Goal: Information Seeking & Learning: Understand process/instructions

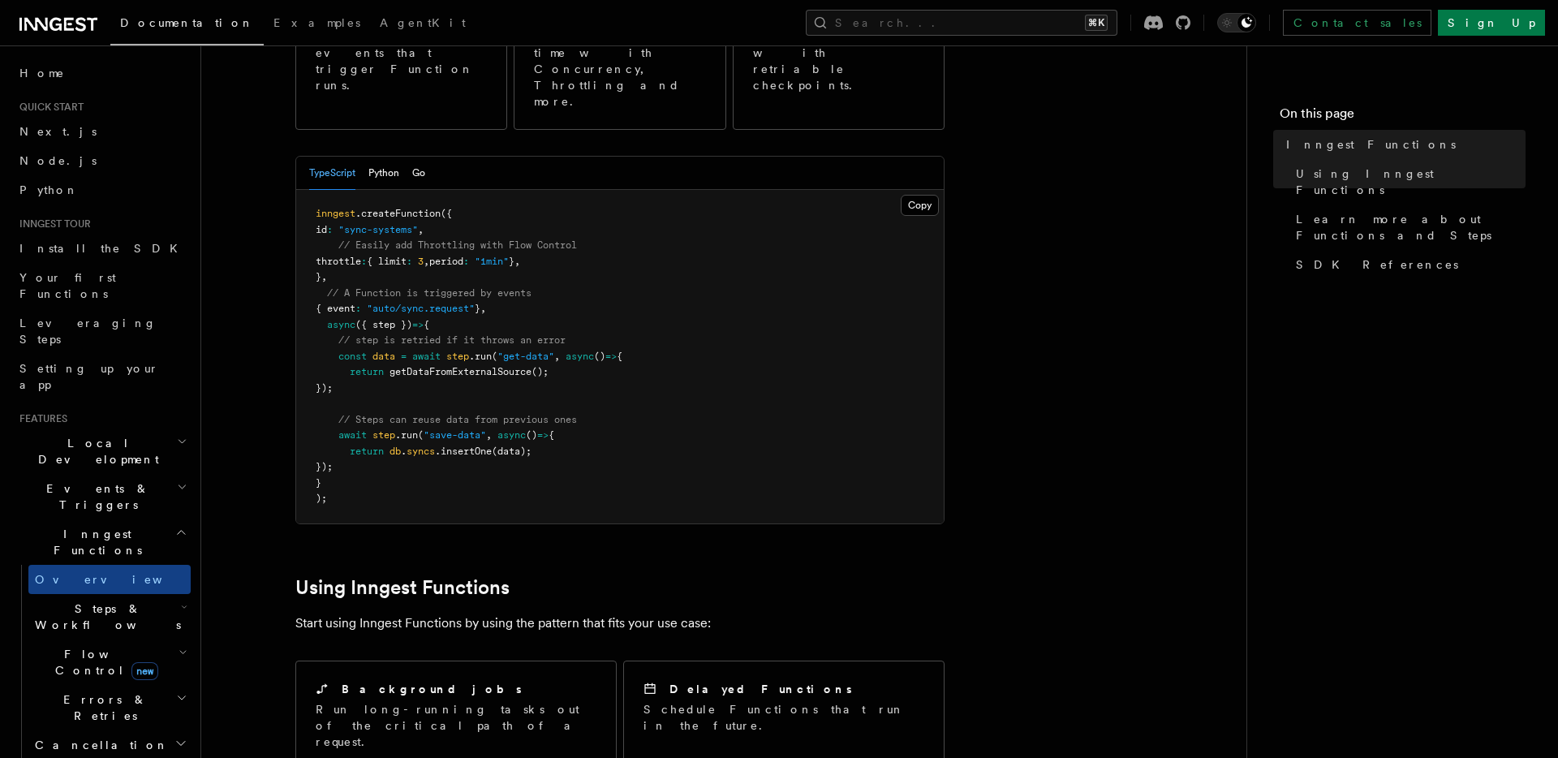
click at [112, 519] on h2 "Inngest Functions" at bounding box center [102, 541] width 178 height 45
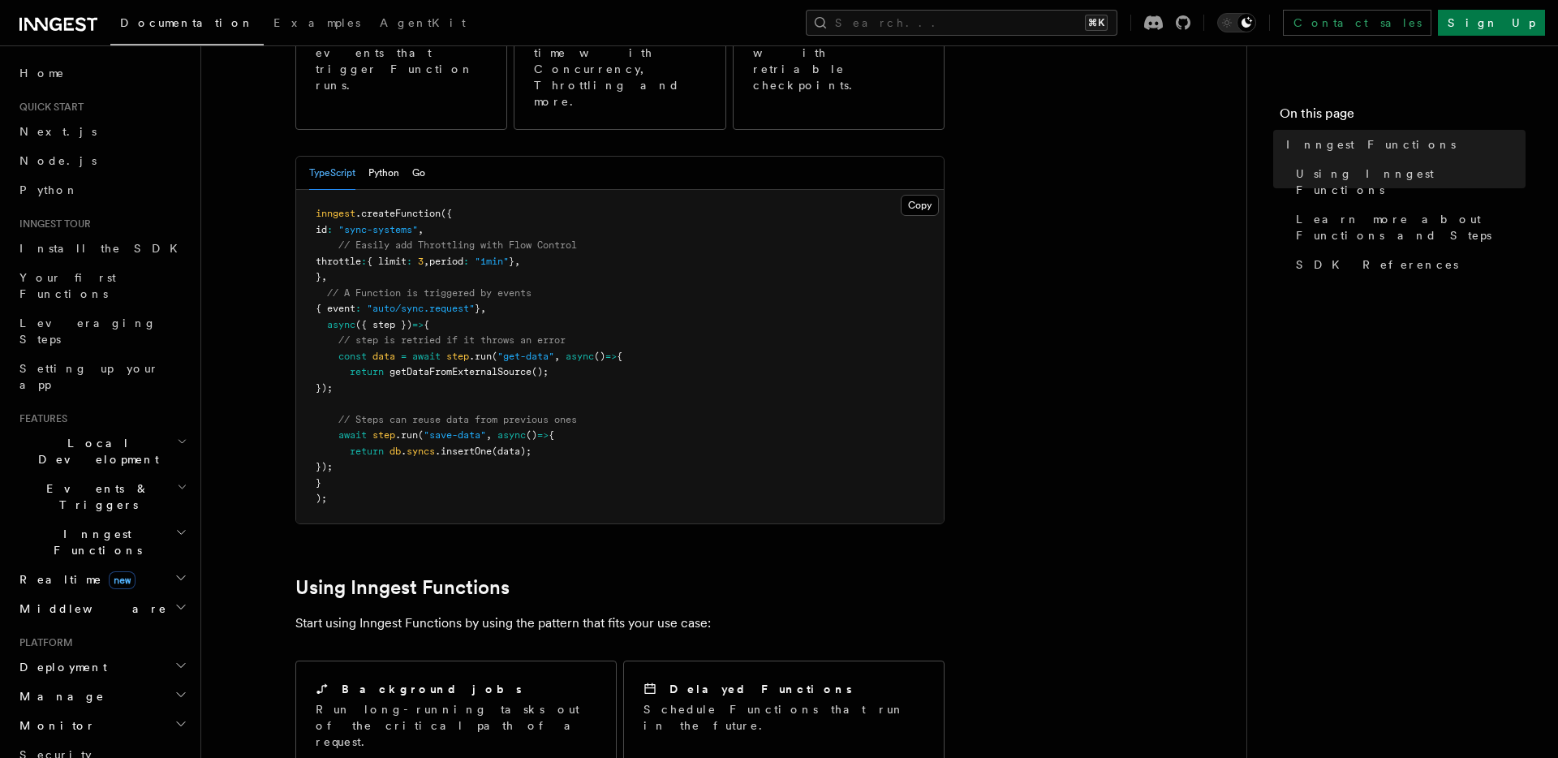
click at [100, 652] on h2 "Deployment" at bounding box center [102, 666] width 178 height 29
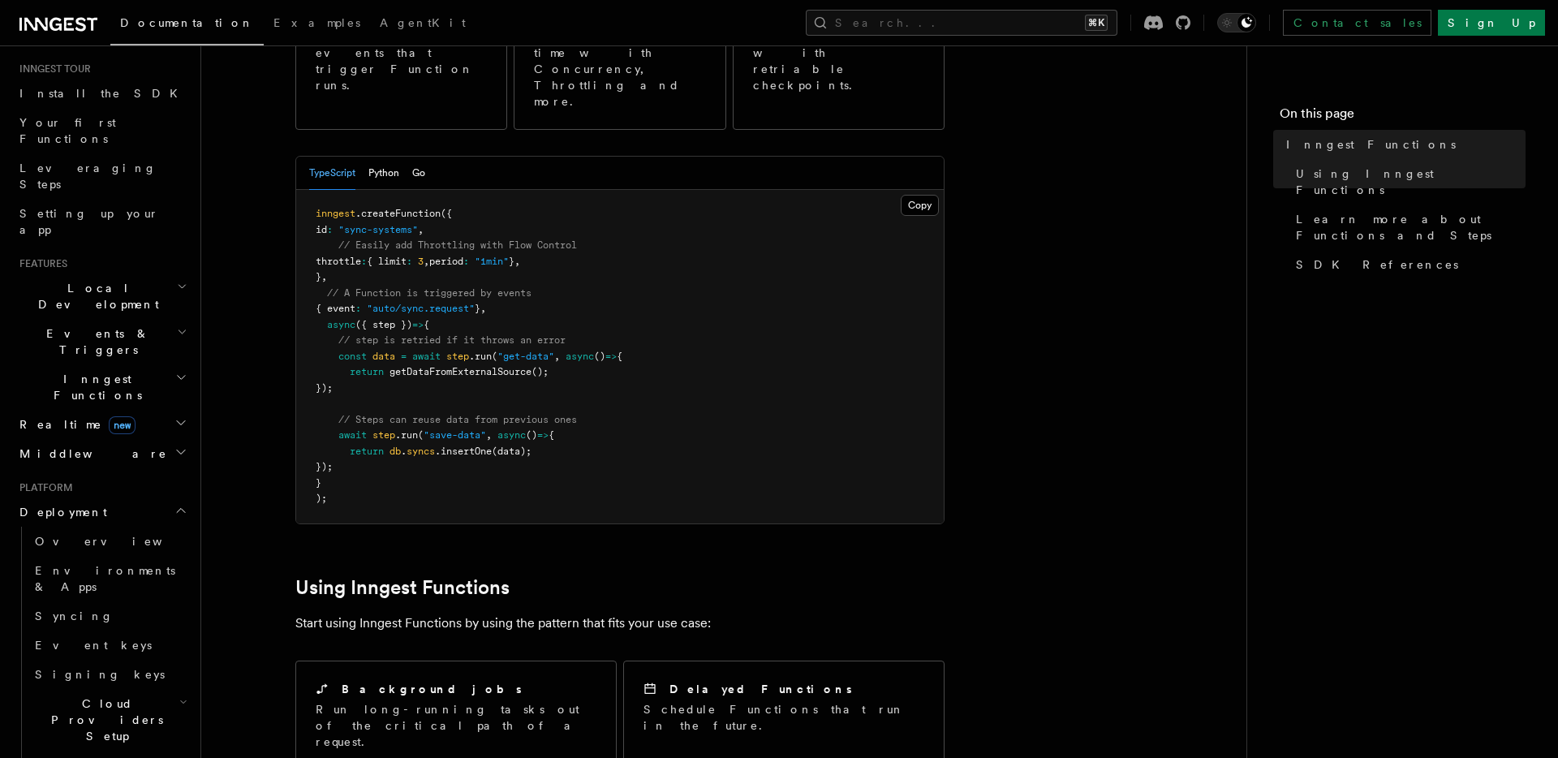
scroll to position [157, 0]
click at [161, 686] on h2 "Cloud Providers Setup" at bounding box center [109, 717] width 162 height 62
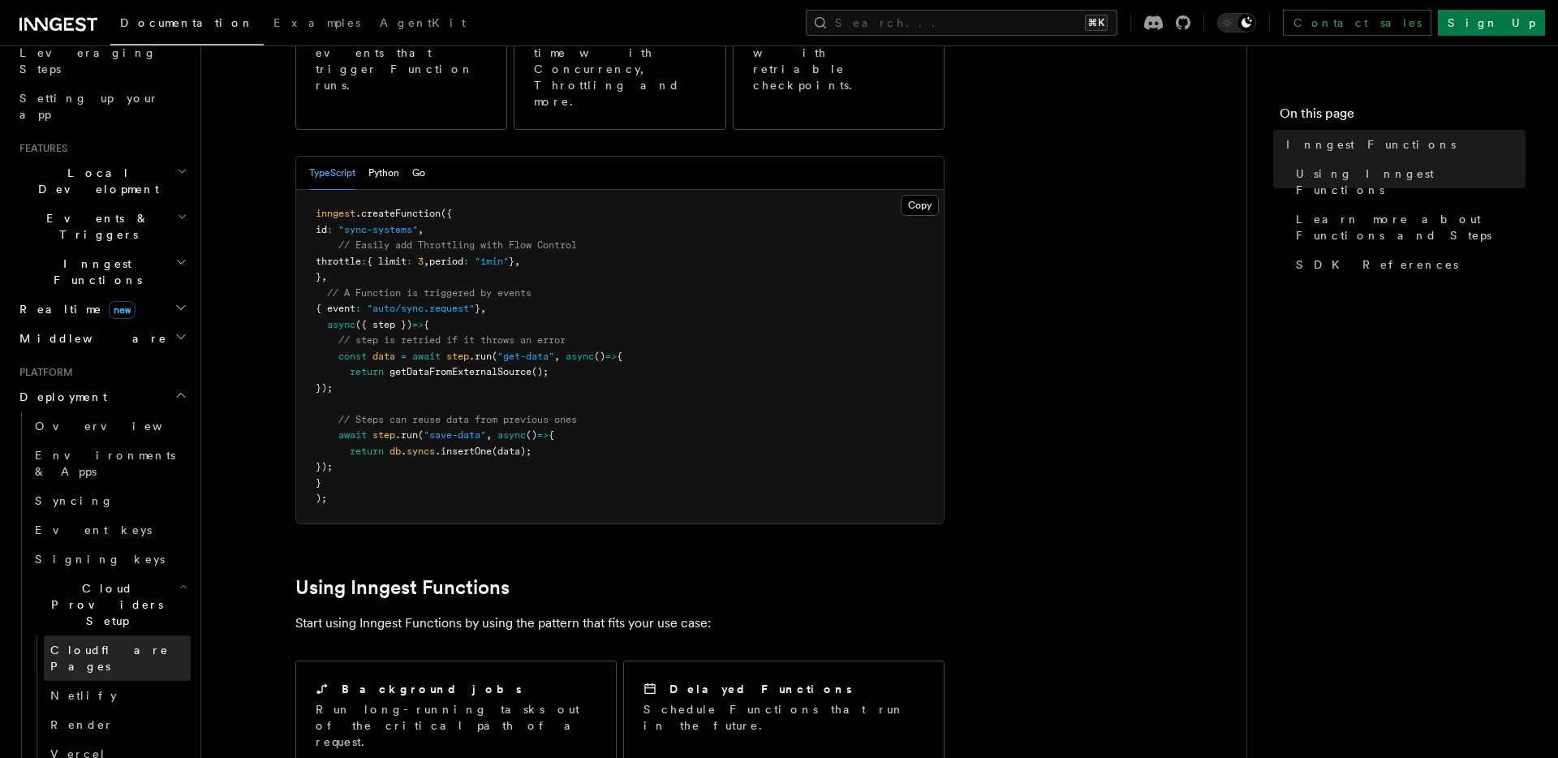
scroll to position [275, 0]
click at [136, 639] on span "Cloudflare Pages" at bounding box center [109, 653] width 118 height 29
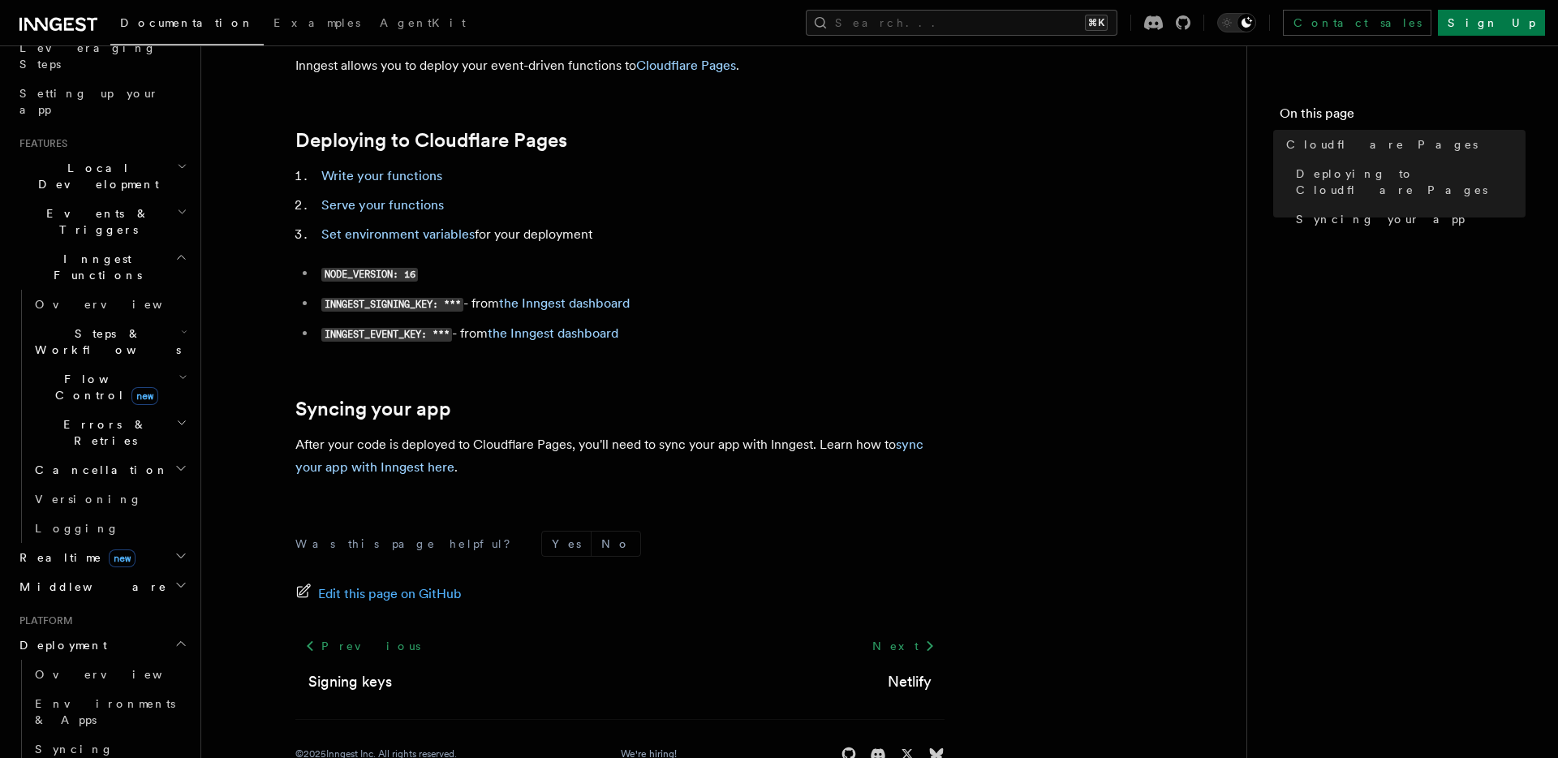
scroll to position [101, 0]
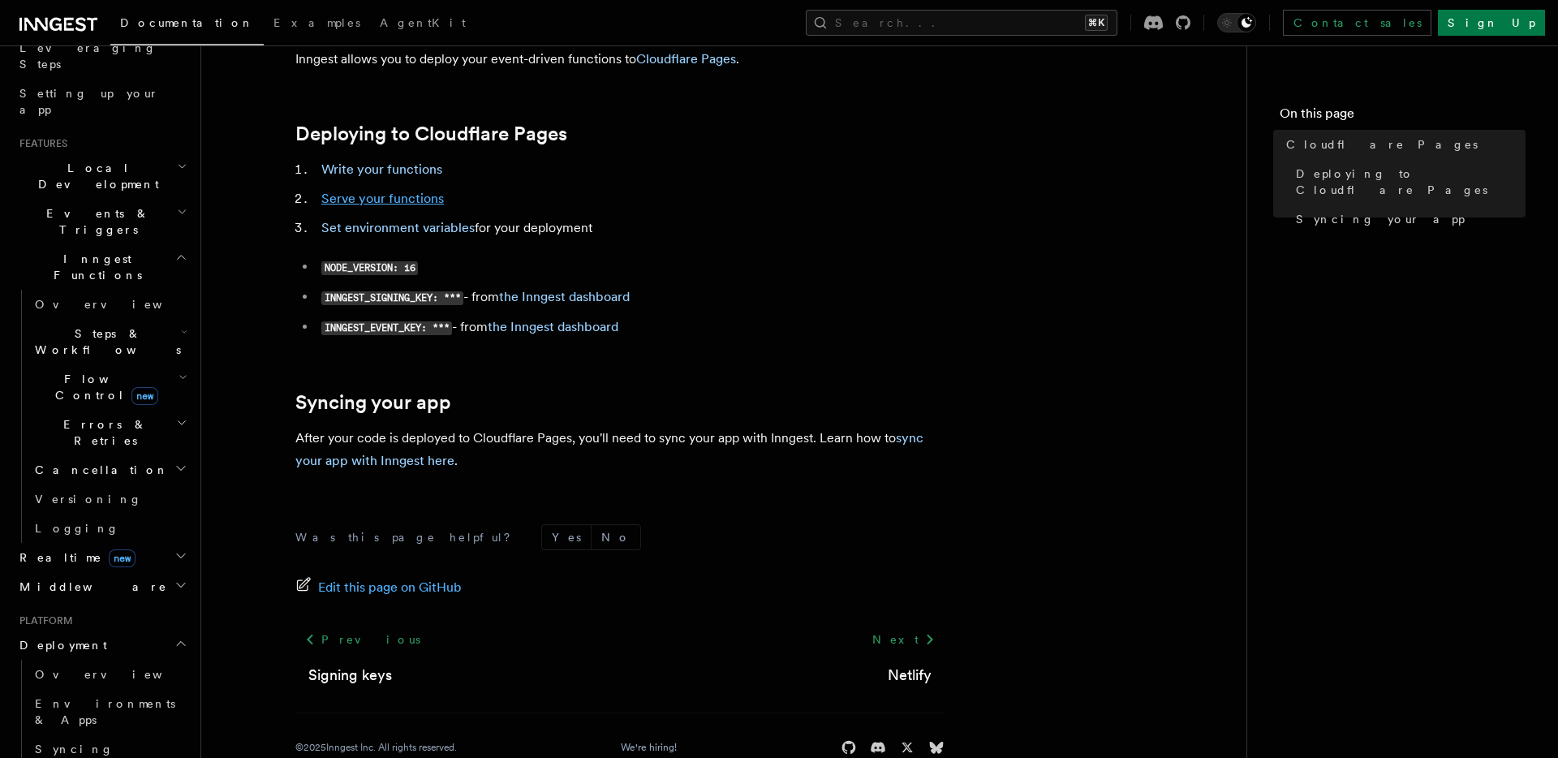
click at [393, 201] on link "Serve your functions" at bounding box center [382, 198] width 123 height 15
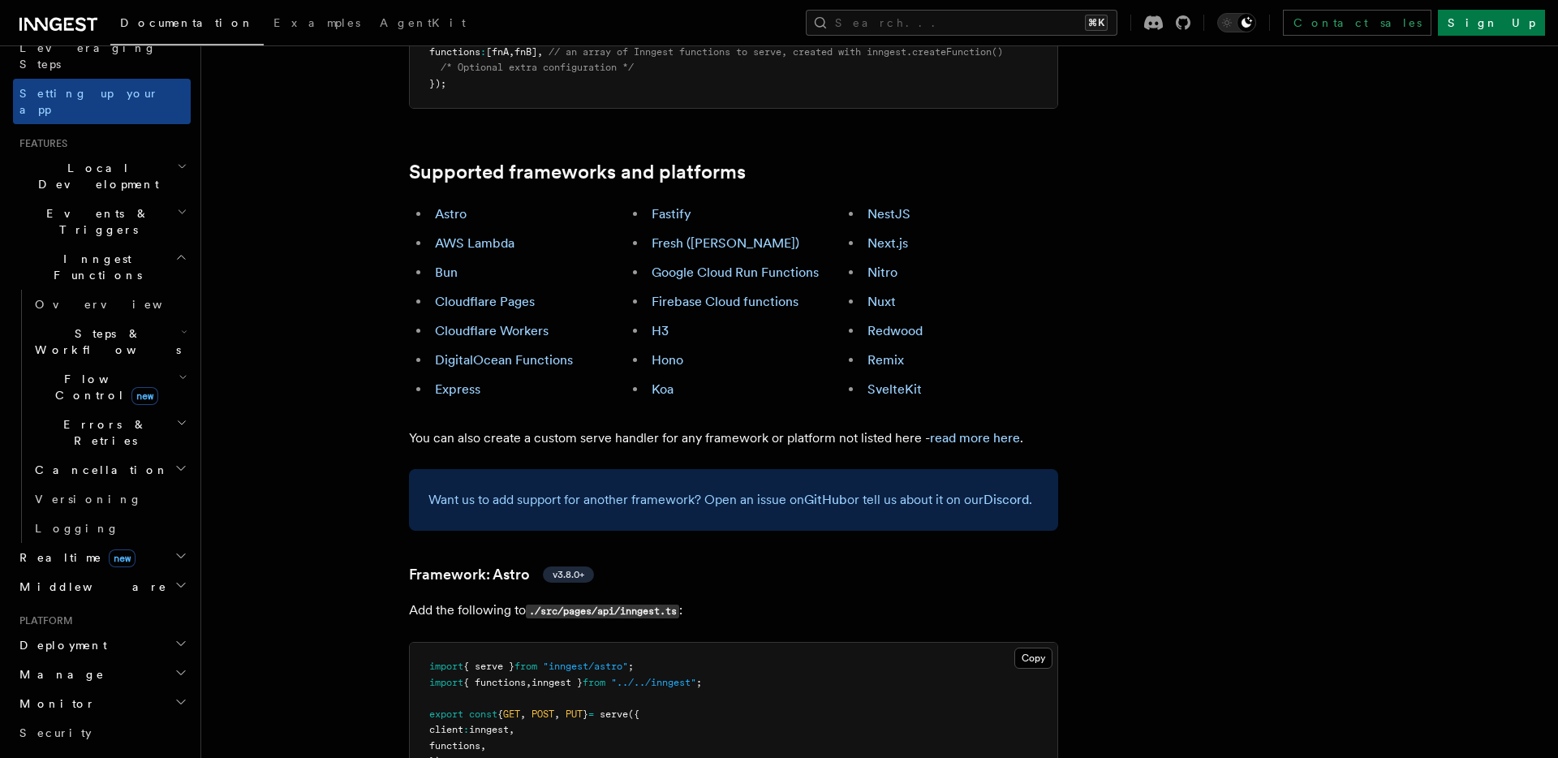
scroll to position [910, 0]
click at [477, 325] on link "Cloudflare Workers" at bounding box center [492, 332] width 114 height 15
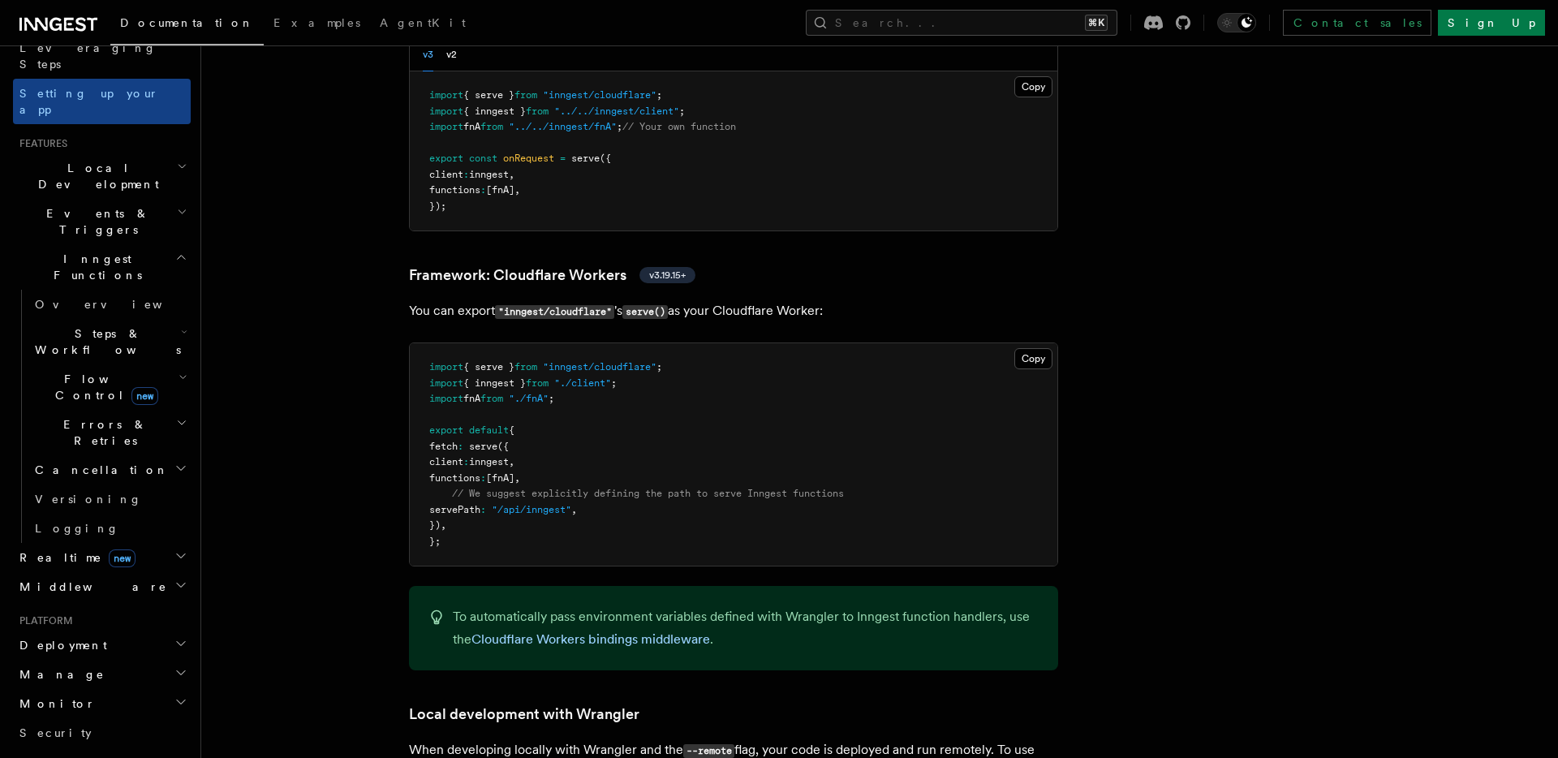
scroll to position [2782, 0]
